Goal: Use online tool/utility: Utilize a website feature to perform a specific function

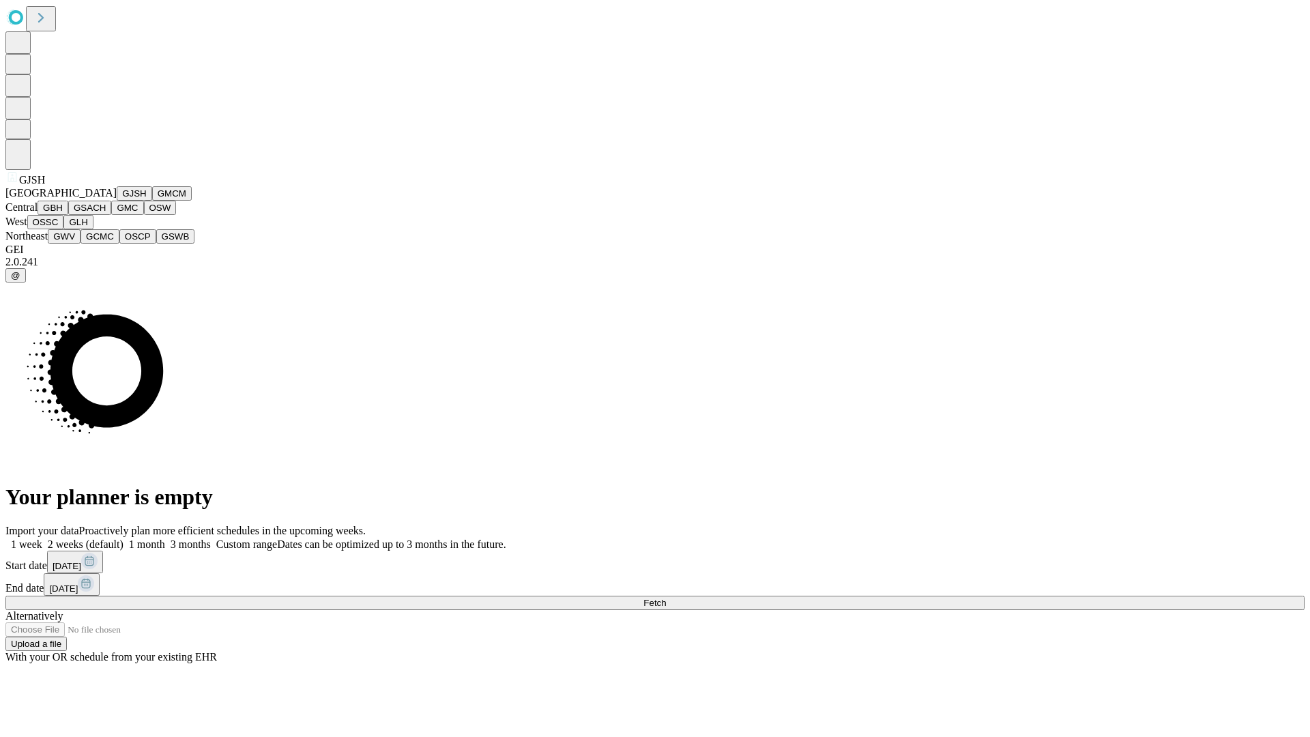
click at [117, 201] on button "GJSH" at bounding box center [134, 193] width 35 height 14
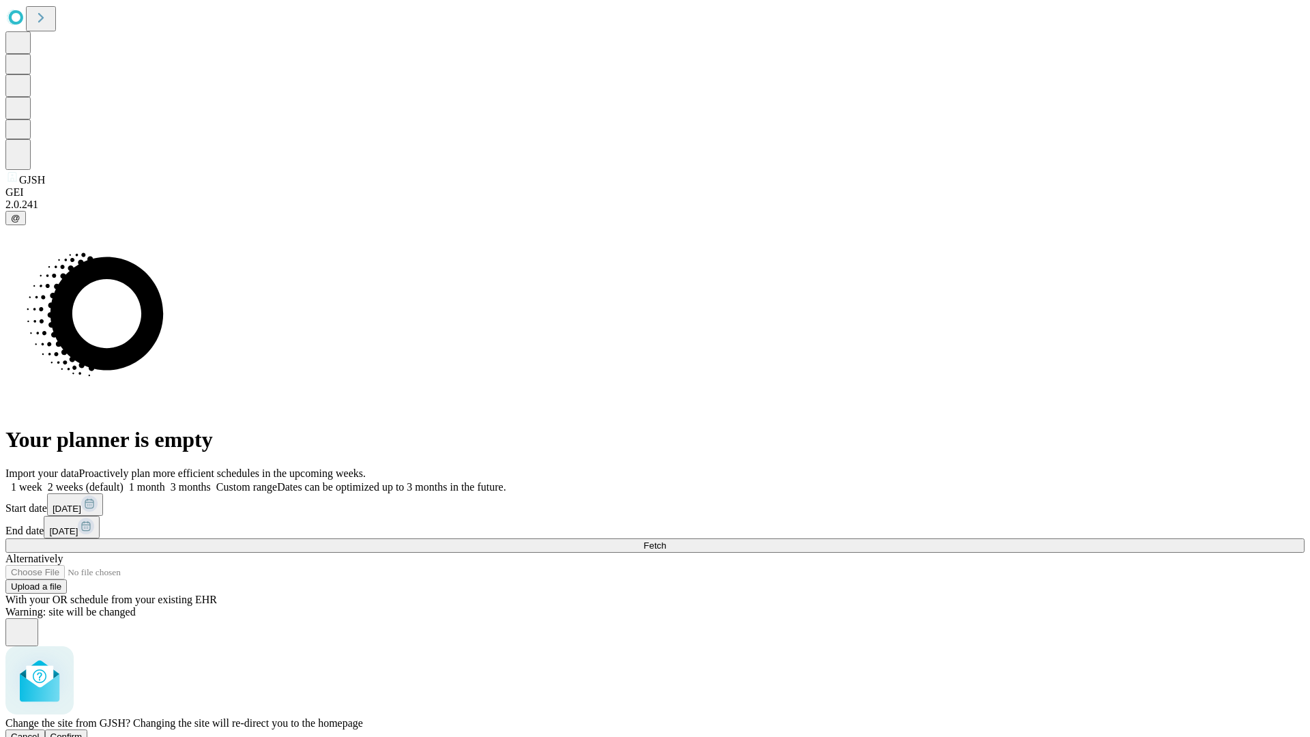
click at [83, 731] on span "Confirm" at bounding box center [66, 736] width 32 height 10
click at [124, 481] on label "2 weeks (default)" at bounding box center [82, 487] width 81 height 12
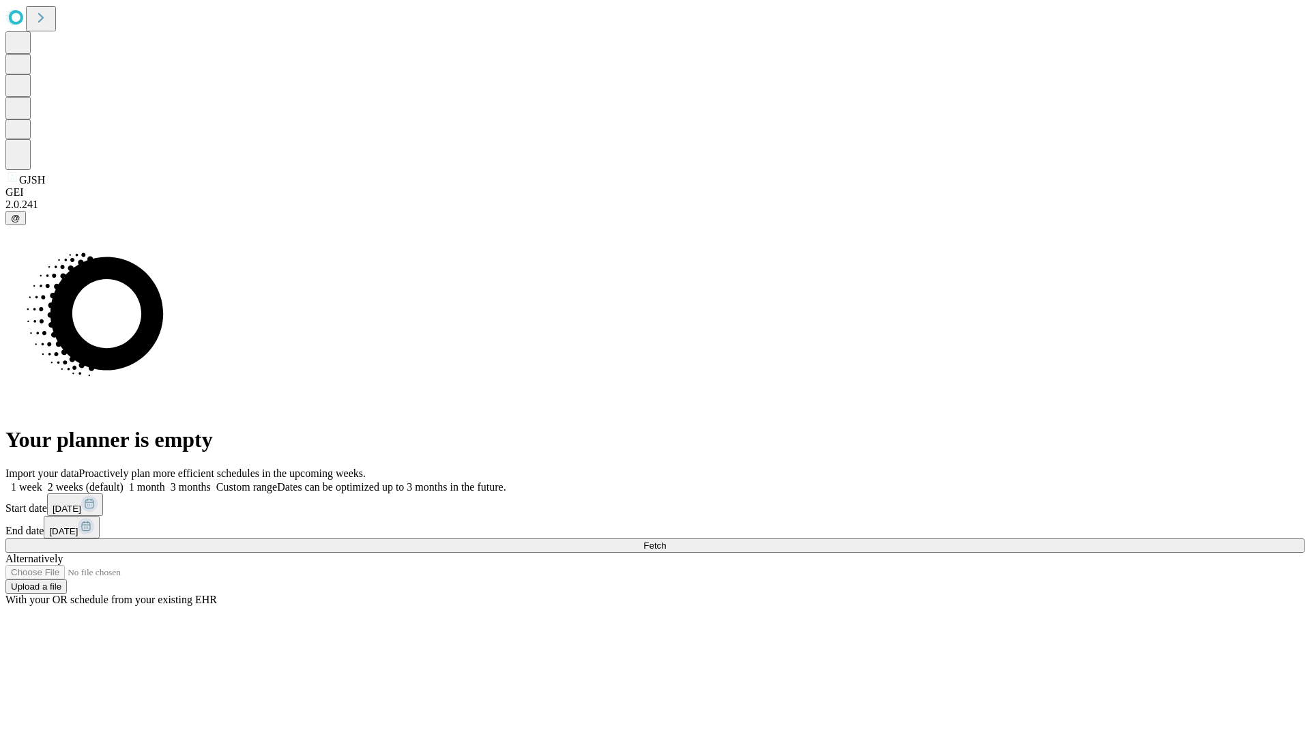
click at [666, 540] on span "Fetch" at bounding box center [654, 545] width 23 height 10
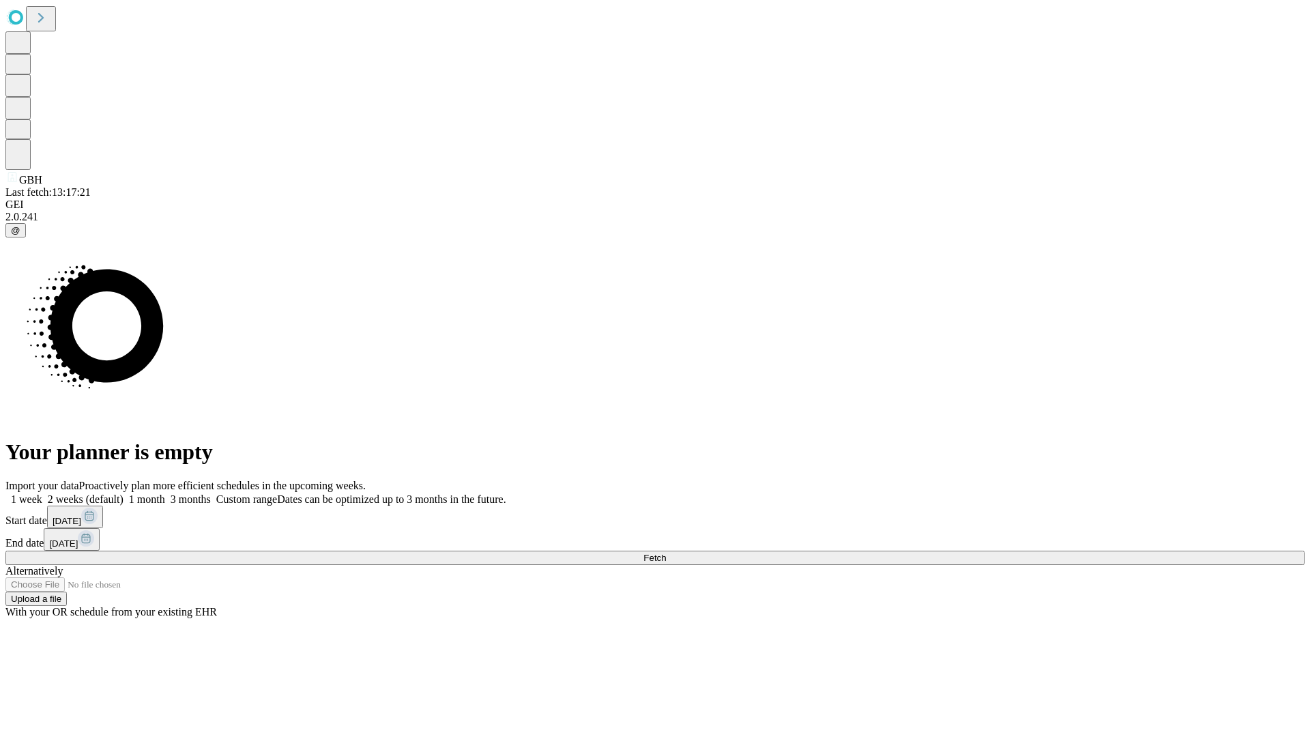
click at [124, 493] on label "2 weeks (default)" at bounding box center [82, 499] width 81 height 12
click at [666, 553] on span "Fetch" at bounding box center [654, 558] width 23 height 10
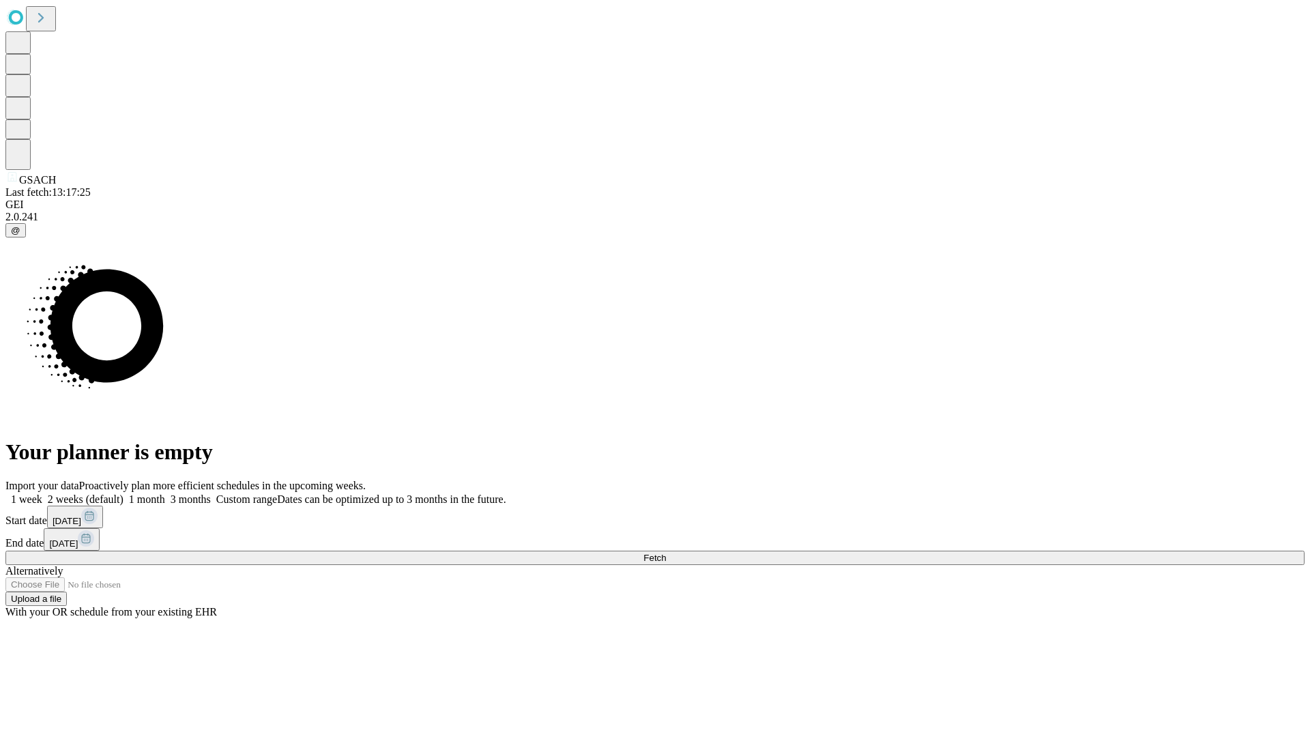
click at [124, 493] on label "2 weeks (default)" at bounding box center [82, 499] width 81 height 12
click at [666, 553] on span "Fetch" at bounding box center [654, 558] width 23 height 10
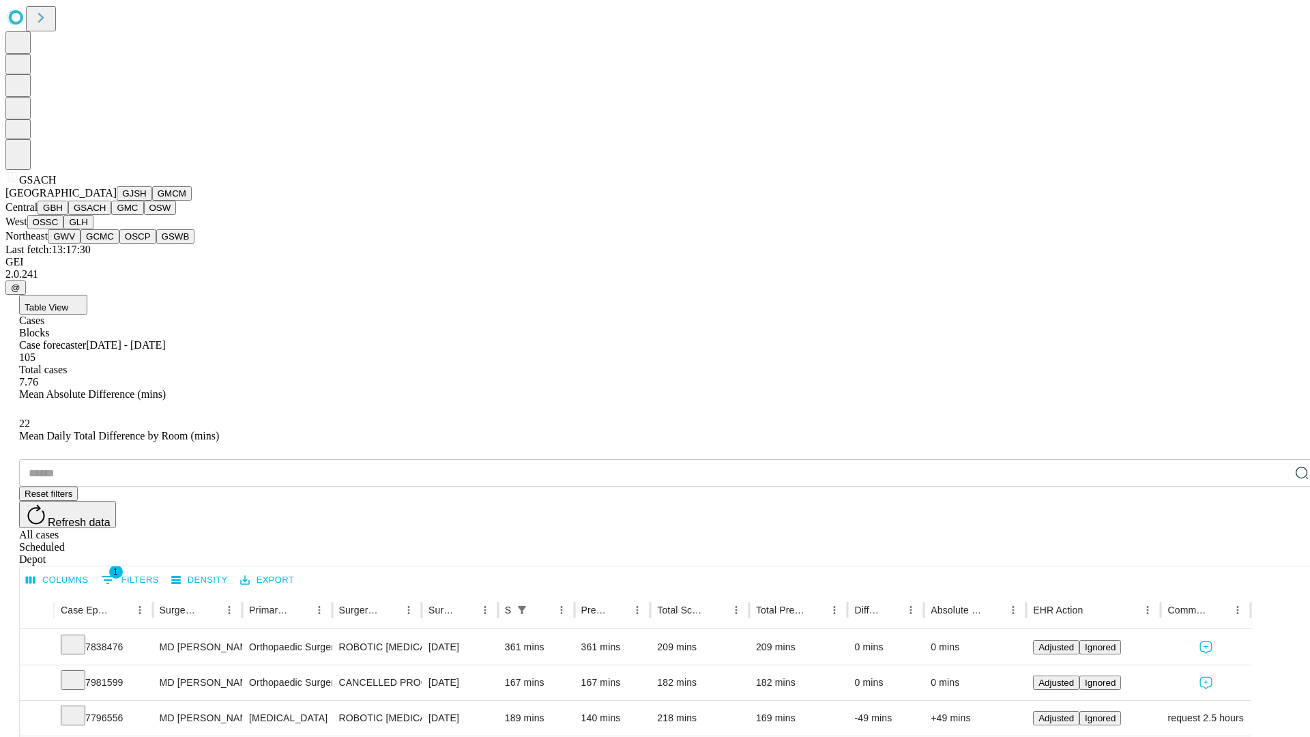
click at [111, 215] on button "GMC" at bounding box center [127, 208] width 32 height 14
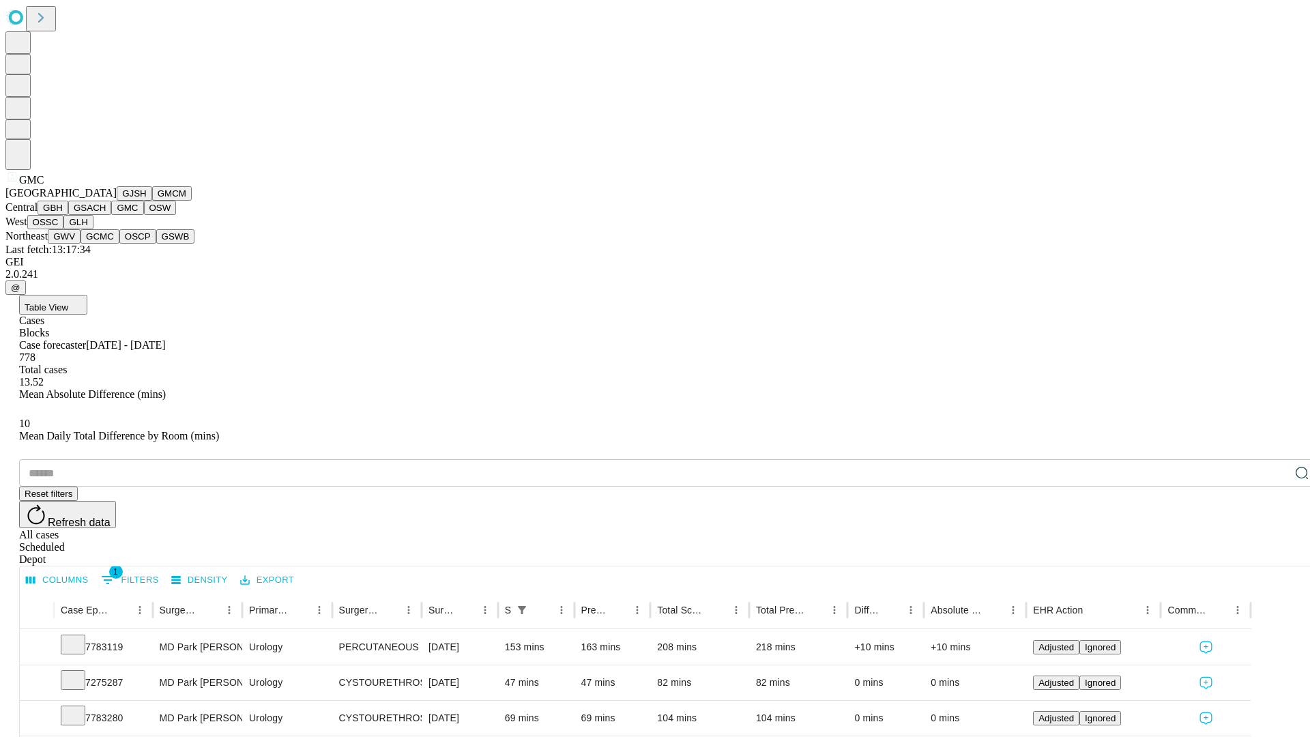
click at [144, 215] on button "OSW" at bounding box center [160, 208] width 33 height 14
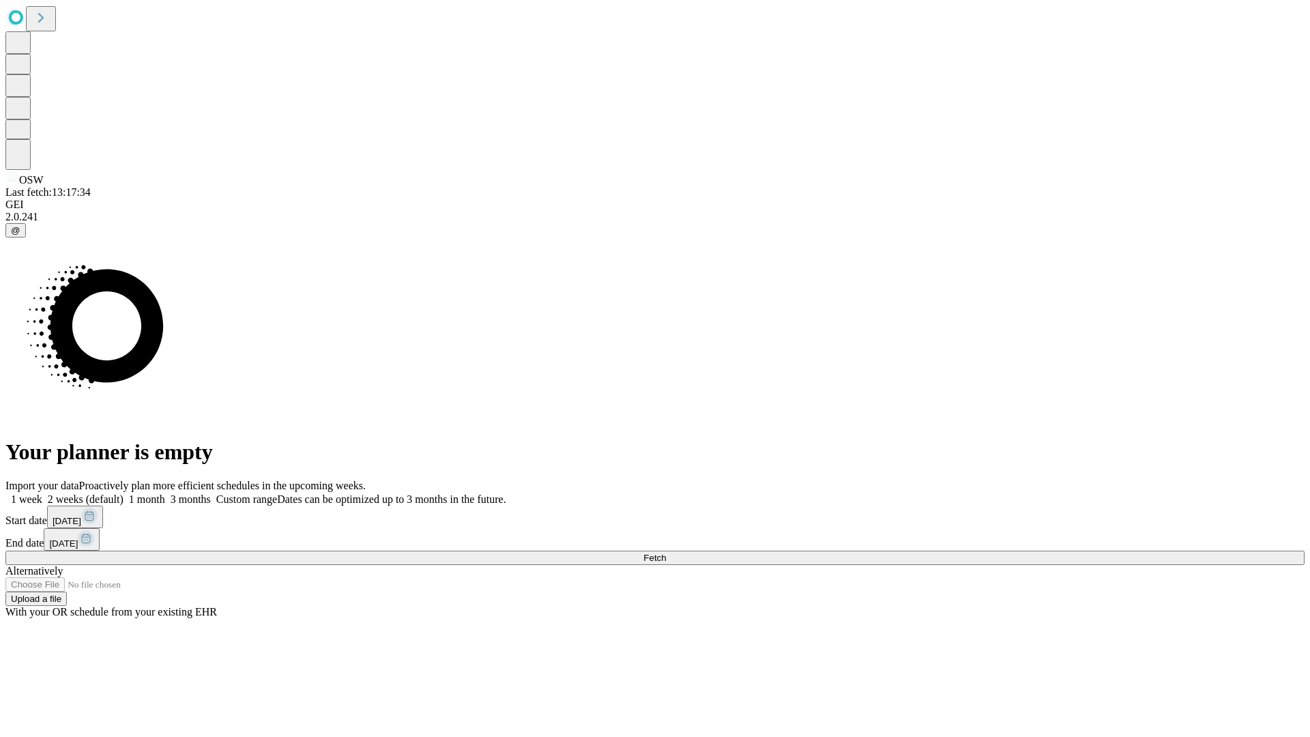
click at [124, 493] on label "2 weeks (default)" at bounding box center [82, 499] width 81 height 12
click at [666, 553] on span "Fetch" at bounding box center [654, 558] width 23 height 10
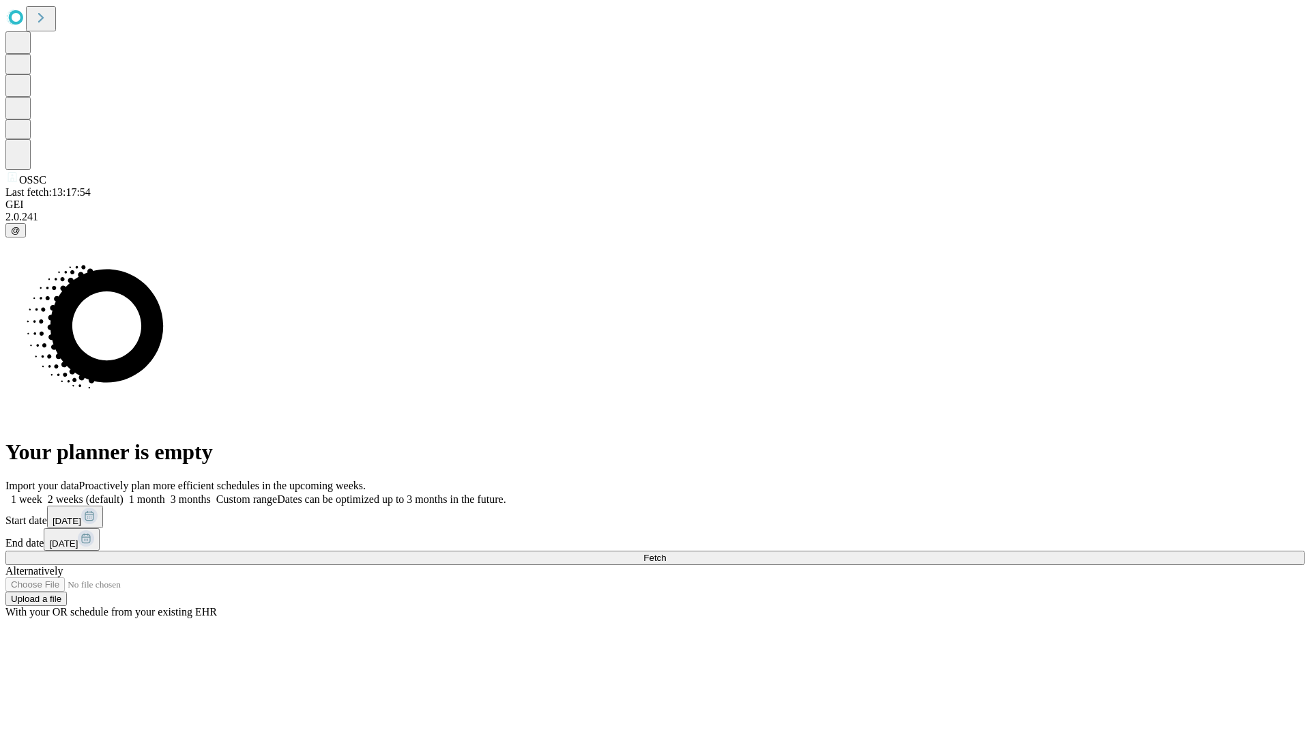
click at [666, 553] on span "Fetch" at bounding box center [654, 558] width 23 height 10
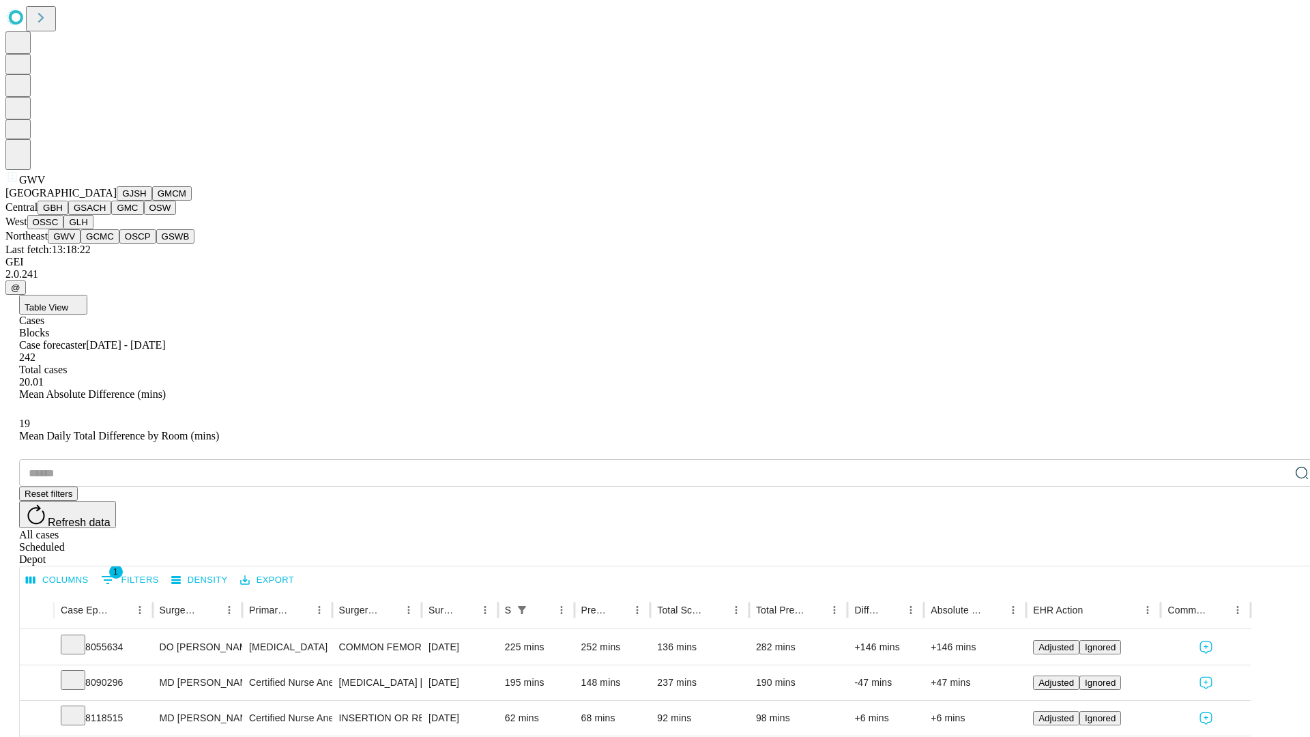
click at [106, 244] on button "GCMC" at bounding box center [100, 236] width 39 height 14
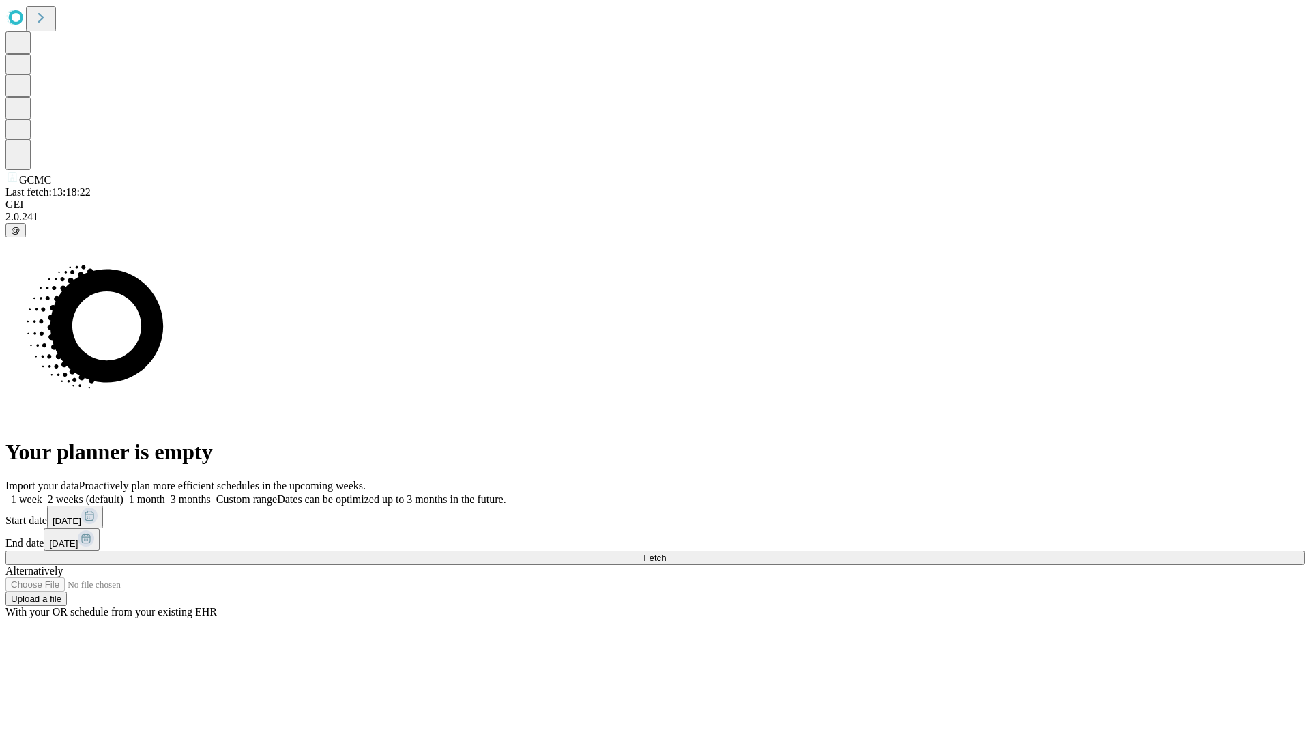
click at [666, 553] on span "Fetch" at bounding box center [654, 558] width 23 height 10
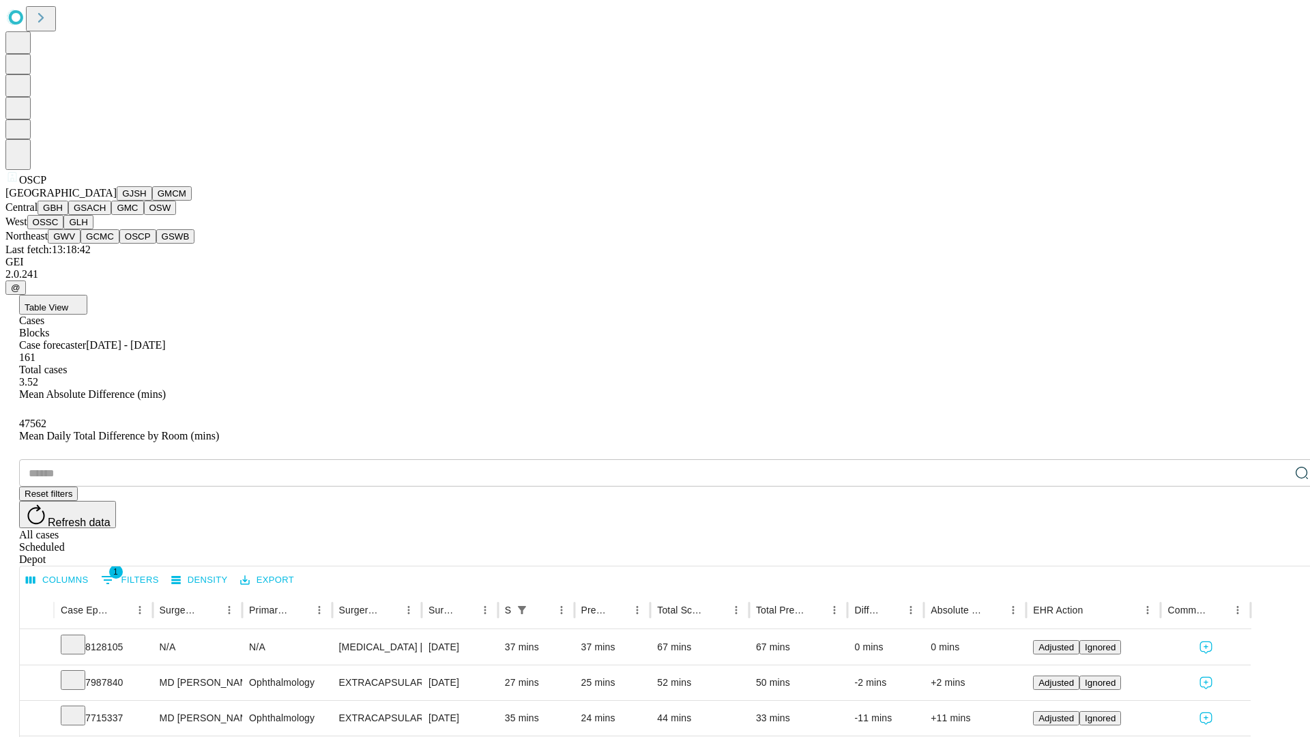
click at [156, 244] on button "GSWB" at bounding box center [175, 236] width 39 height 14
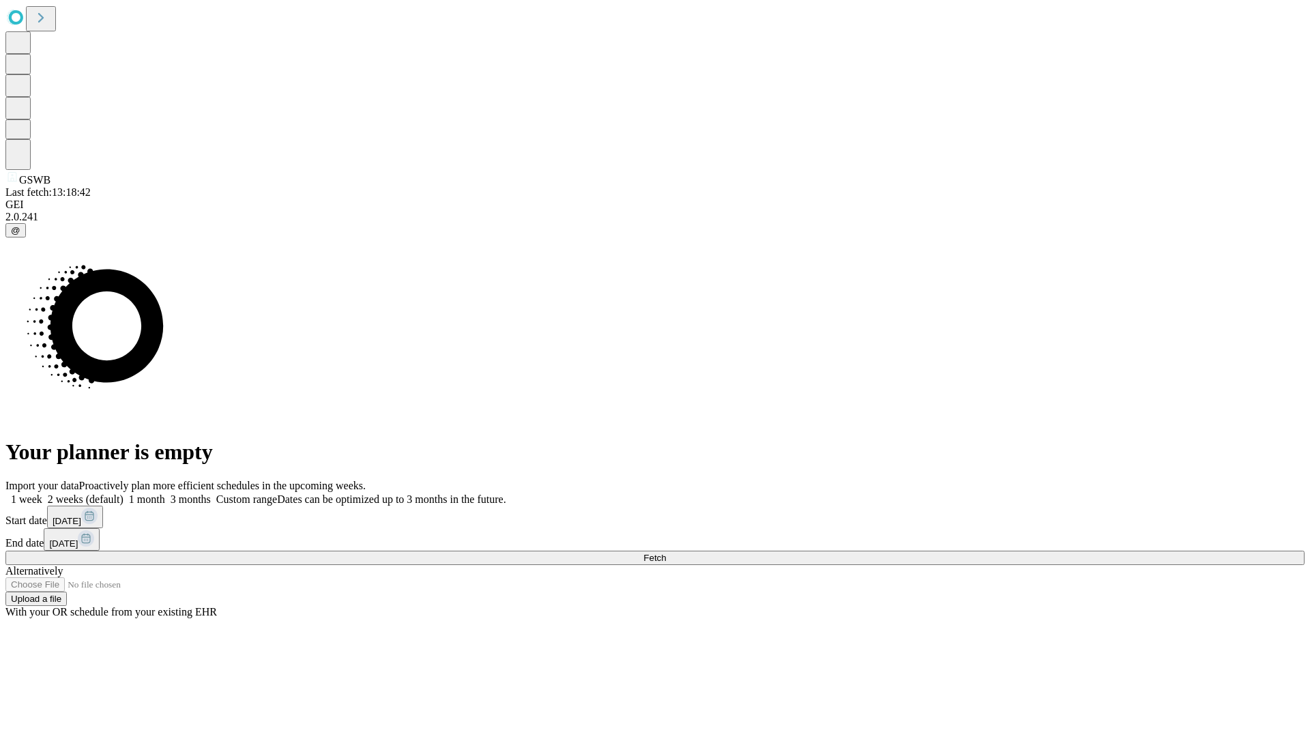
click at [124, 493] on label "2 weeks (default)" at bounding box center [82, 499] width 81 height 12
click at [666, 553] on span "Fetch" at bounding box center [654, 558] width 23 height 10
